Goal: Check status: Check status

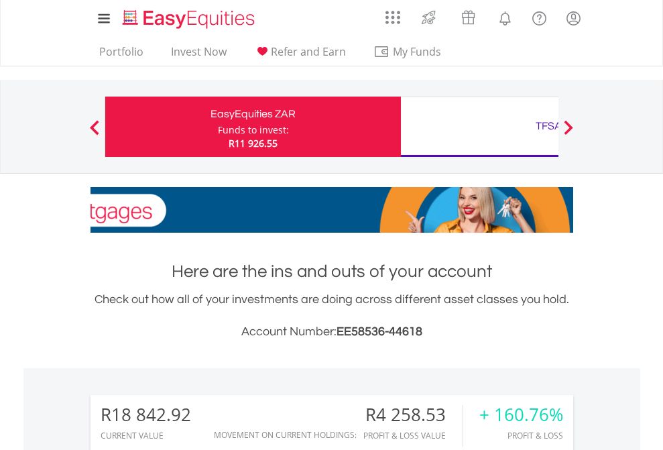
scroll to position [129, 211]
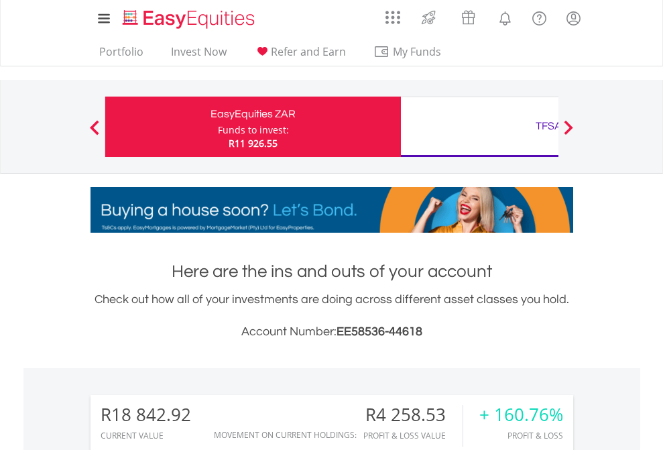
click at [218, 127] on div "Funds to invest:" at bounding box center [253, 129] width 71 height 13
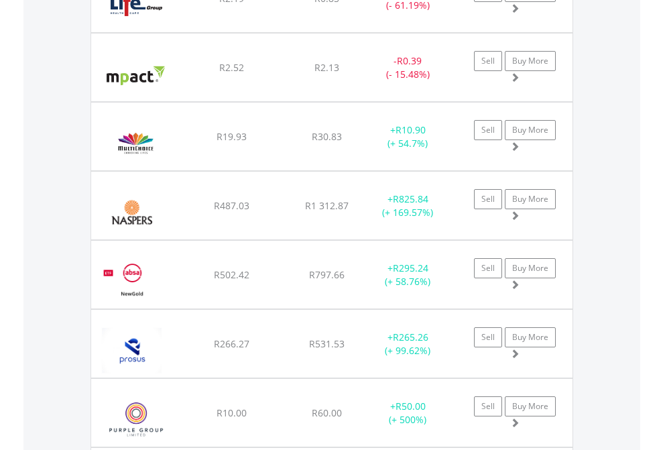
scroll to position [129, 211]
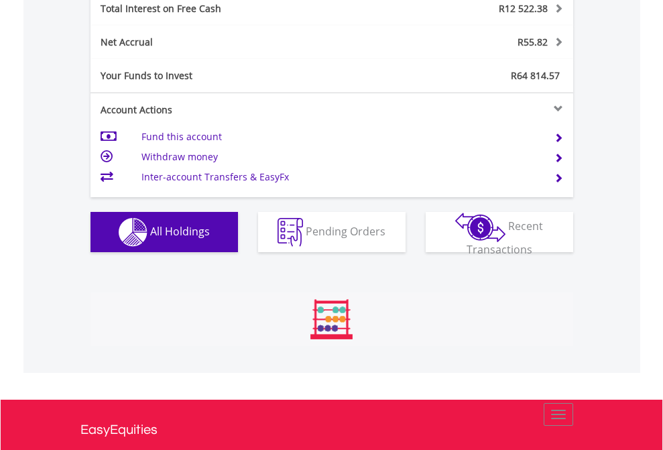
scroll to position [129, 211]
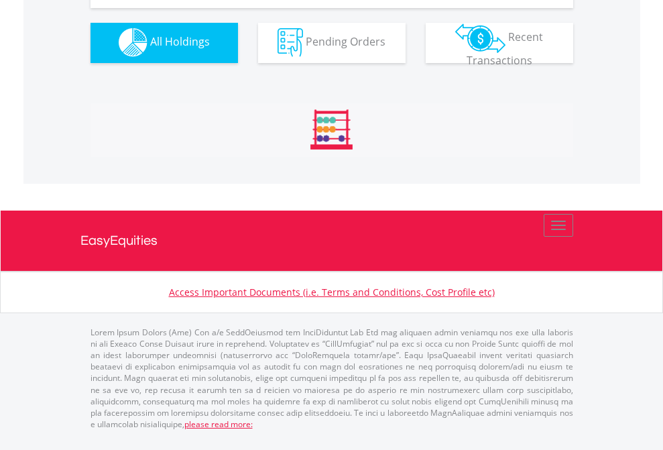
scroll to position [1328, 0]
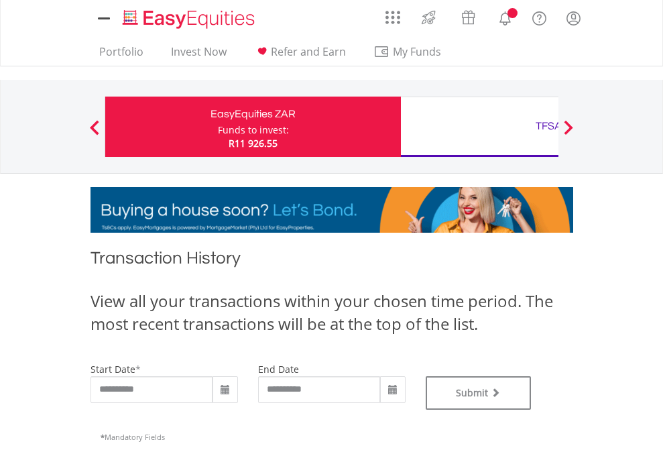
type input "**********"
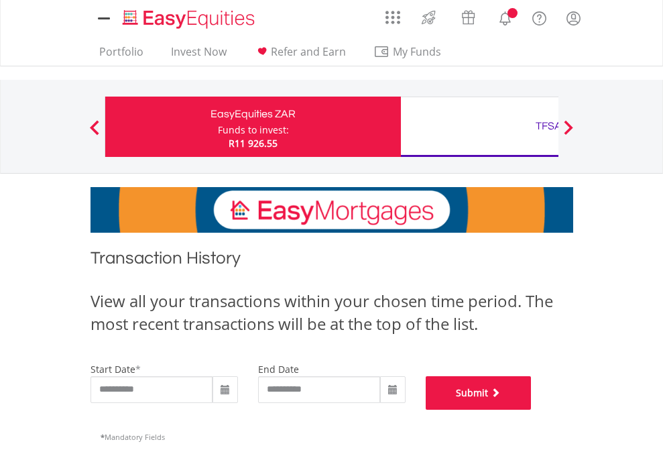
click at [532, 410] on button "Submit" at bounding box center [479, 393] width 106 height 34
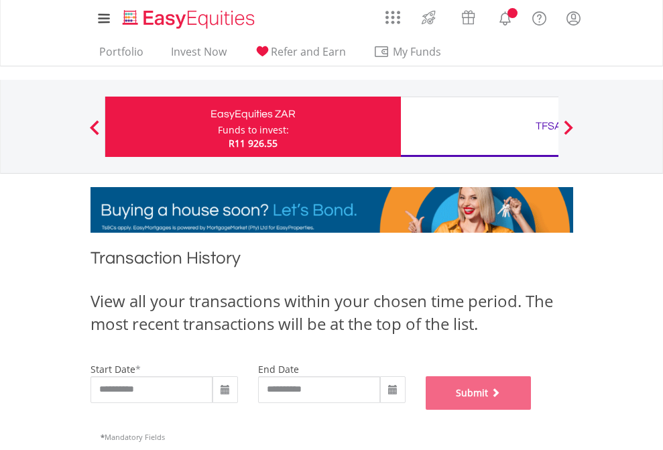
scroll to position [544, 0]
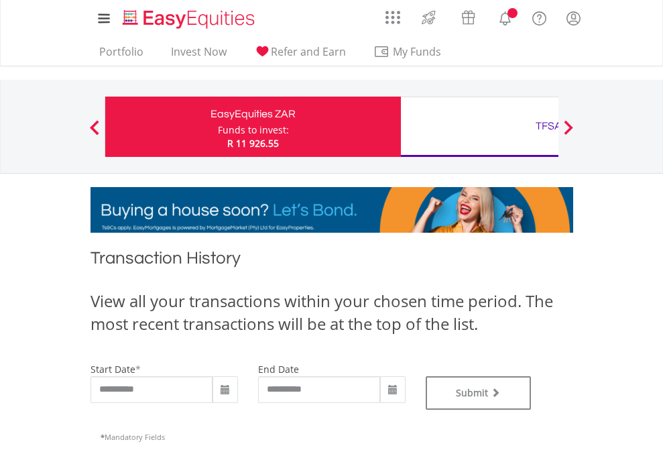
click at [479, 127] on div "TFSA" at bounding box center [549, 126] width 280 height 19
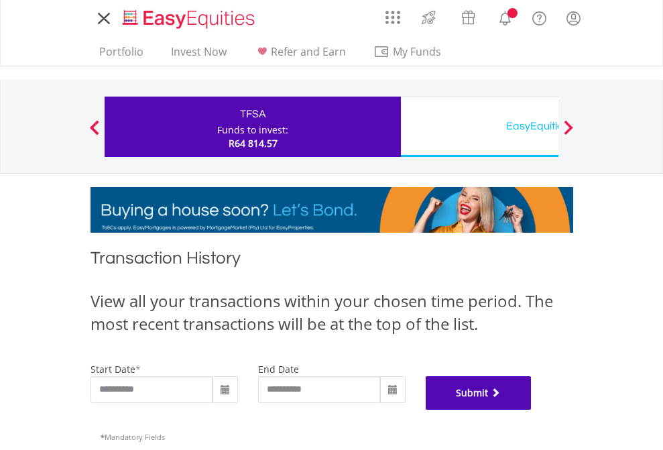
click at [532, 410] on button "Submit" at bounding box center [479, 393] width 106 height 34
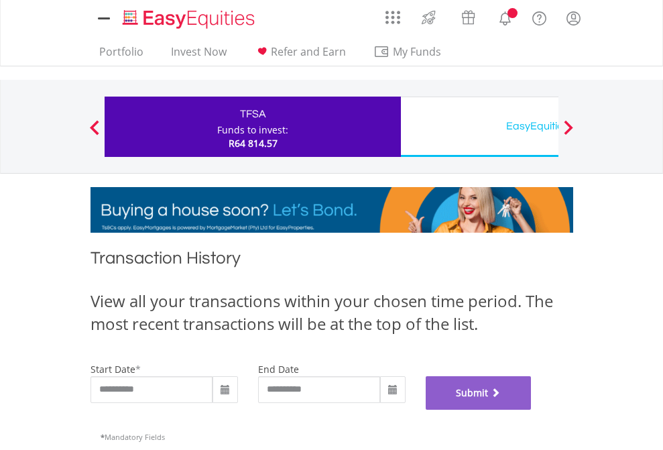
scroll to position [544, 0]
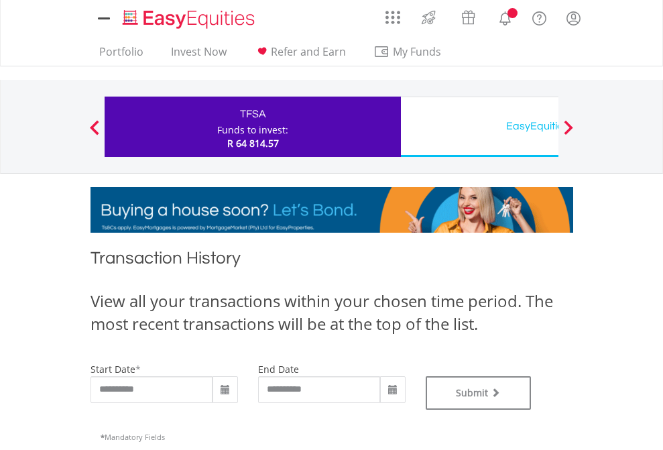
click at [479, 127] on div "EasyEquities USD" at bounding box center [549, 126] width 280 height 19
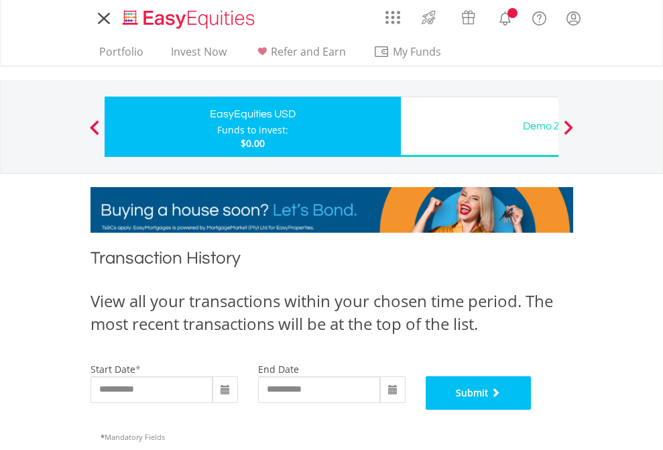
click at [532, 410] on button "Submit" at bounding box center [479, 393] width 106 height 34
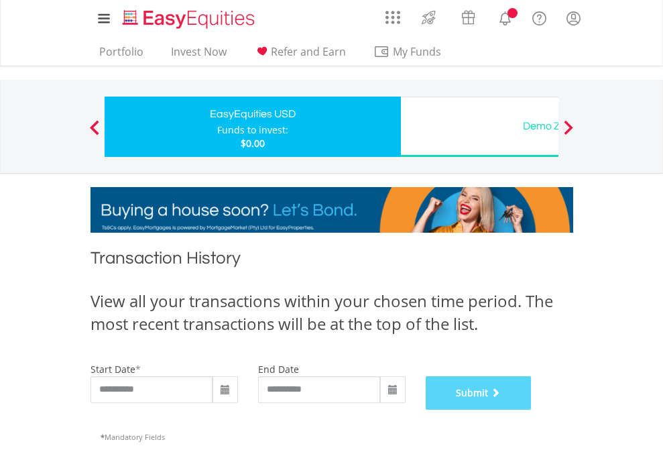
scroll to position [544, 0]
